Goal: Task Accomplishment & Management: Manage account settings

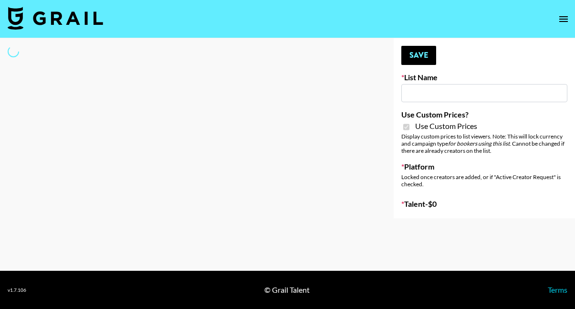
select select "Brand"
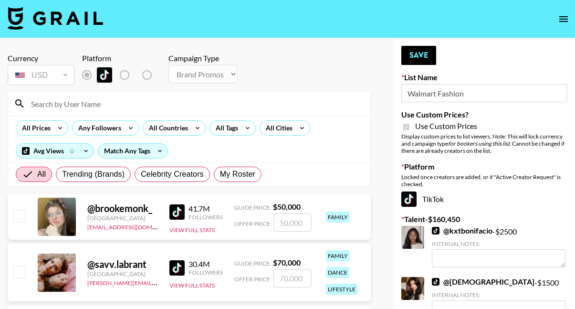
type input "Walmart Fashion"
checkbox input "true"
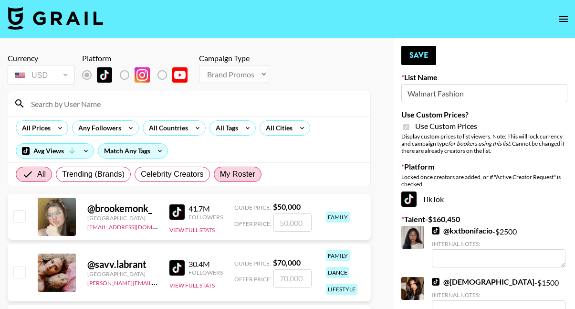
click at [231, 173] on span "My Roster" at bounding box center [237, 174] width 35 height 11
click at [220, 174] on input "My Roster" at bounding box center [220, 174] width 0 height 0
radio input "true"
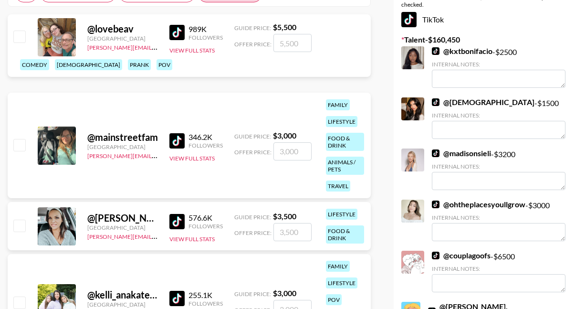
scroll to position [218, 0]
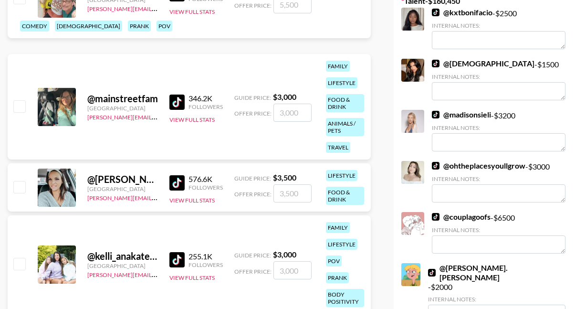
click at [21, 187] on input "checkbox" at bounding box center [18, 186] width 11 height 11
checkbox input "true"
type input "3500"
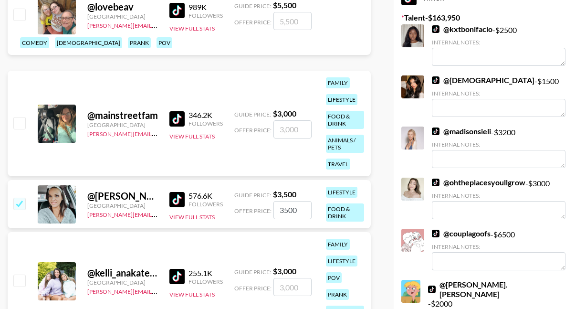
scroll to position [198, 0]
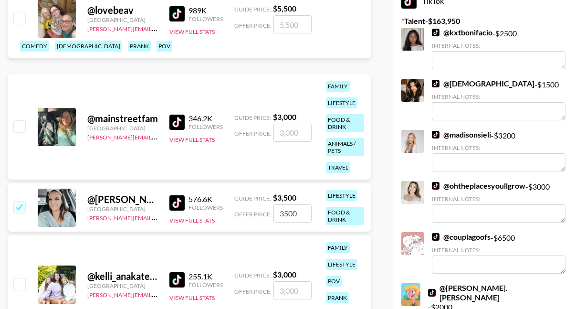
click at [21, 281] on input "checkbox" at bounding box center [18, 283] width 11 height 11
checkbox input "true"
type input "3000"
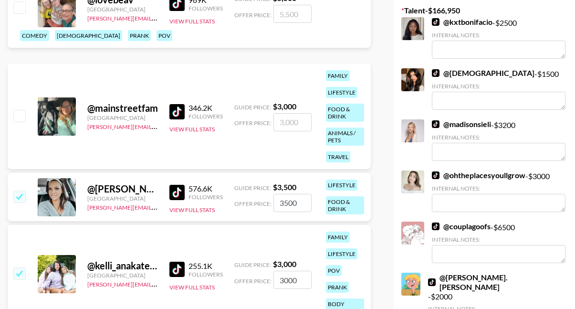
scroll to position [229, 0]
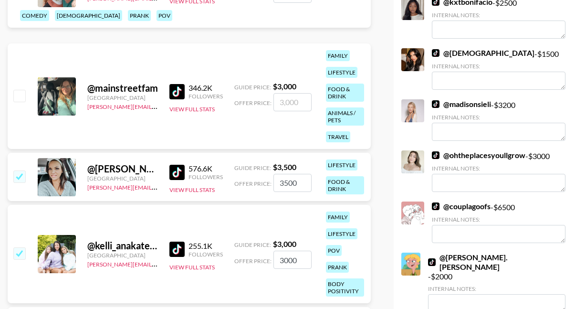
click at [20, 96] on input "checkbox" at bounding box center [18, 95] width 11 height 11
checkbox input "true"
type input "3000"
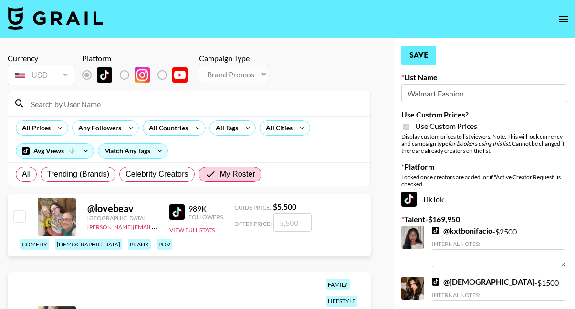
scroll to position [0, 0]
click at [418, 52] on button "Save" at bounding box center [418, 55] width 35 height 19
